Goal: Task Accomplishment & Management: Use online tool/utility

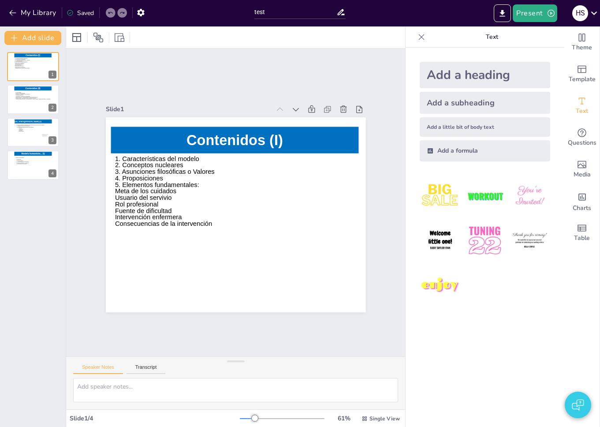
click at [97, 229] on div "Slide 1 Contenidos (I) 1. Características del modelo 2. Conceptos nucleares 3. …" at bounding box center [236, 203] width 310 height 220
click at [118, 80] on div "Slide 1 Contenidos (I) 1. Características del modelo 2. Conceptos nucleares 3. …" at bounding box center [235, 203] width 339 height 308
click at [108, 81] on div "Slide 1 Contenidos (I) 1. Características del modelo 2. Conceptos nucleares 3. …" at bounding box center [235, 203] width 339 height 308
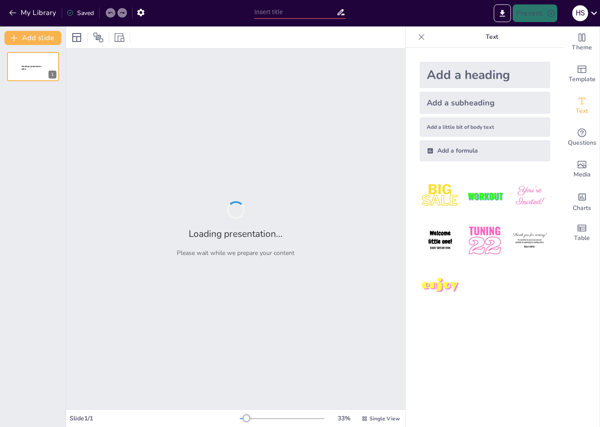
type input "test"
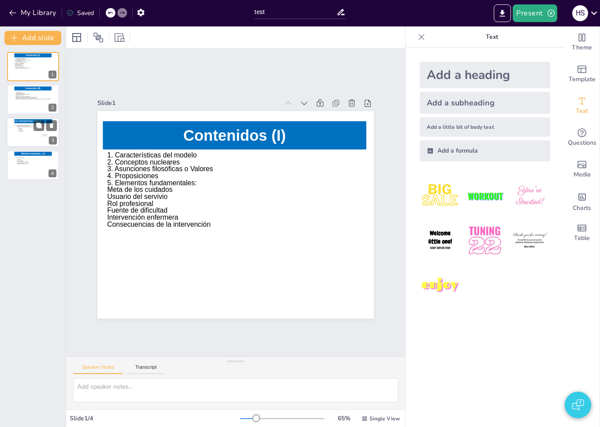
click at [30, 133] on icon at bounding box center [33, 134] width 36 height 20
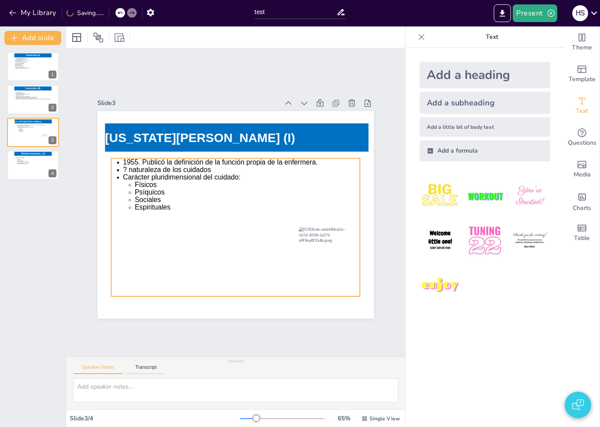
click at [147, 188] on icon at bounding box center [235, 227] width 249 height 138
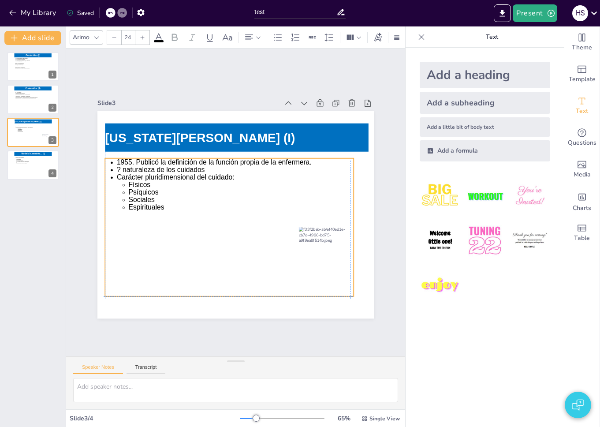
drag, startPoint x: 146, startPoint y: 179, endPoint x: 138, endPoint y: 178, distance: 7.5
click at [138, 178] on icon at bounding box center [229, 227] width 249 height 138
click at [30, 168] on icon at bounding box center [33, 167] width 36 height 20
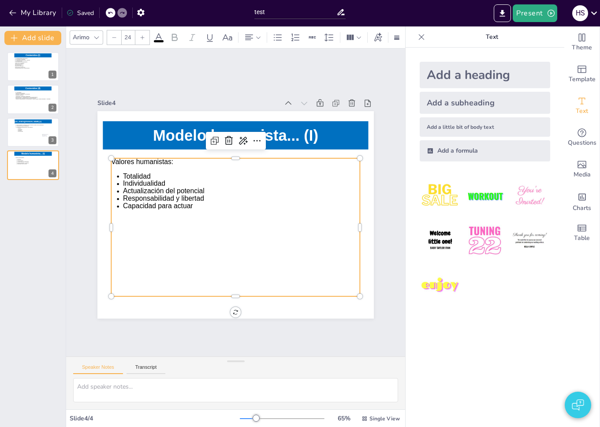
click at [133, 187] on icon at bounding box center [214, 214] width 244 height 284
click at [151, 100] on div "Slide 4" at bounding box center [198, 98] width 181 height 27
click at [136, 242] on icon at bounding box center [214, 215] width 244 height 284
